Goal: Task Accomplishment & Management: Complete application form

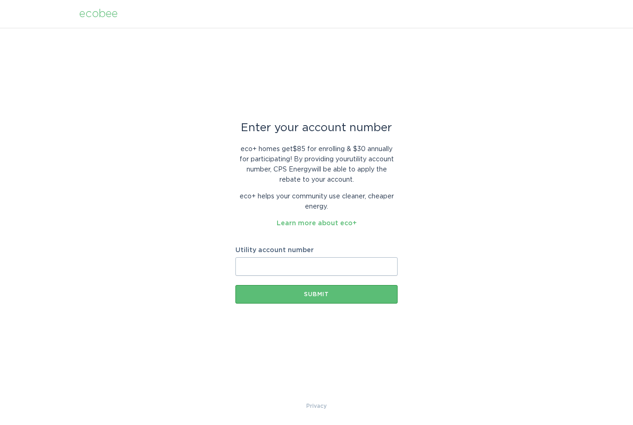
click at [250, 269] on input "Utility account number" at bounding box center [316, 266] width 162 height 19
type input "[PHONE_NUMBER]"
click at [320, 295] on div "Submit" at bounding box center [316, 294] width 153 height 6
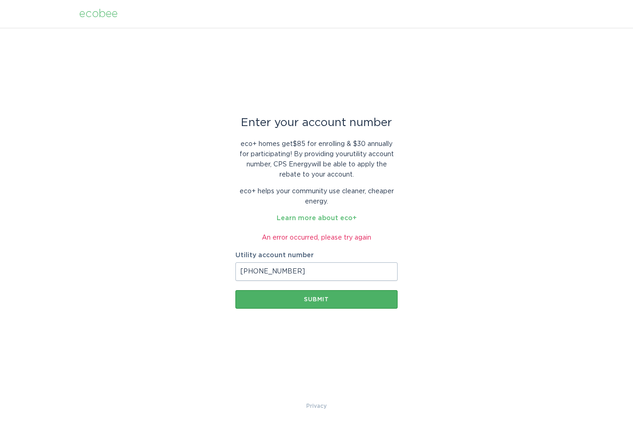
click at [348, 298] on div "Submit" at bounding box center [316, 299] width 153 height 6
click at [320, 304] on button "Submit" at bounding box center [316, 299] width 162 height 19
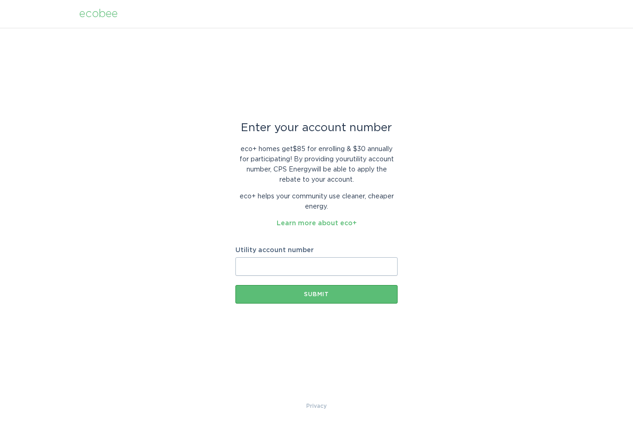
click at [251, 266] on input "Utility account number" at bounding box center [316, 266] width 162 height 19
type input "[PHONE_NUMBER]"
